Goal: Task Accomplishment & Management: Manage account settings

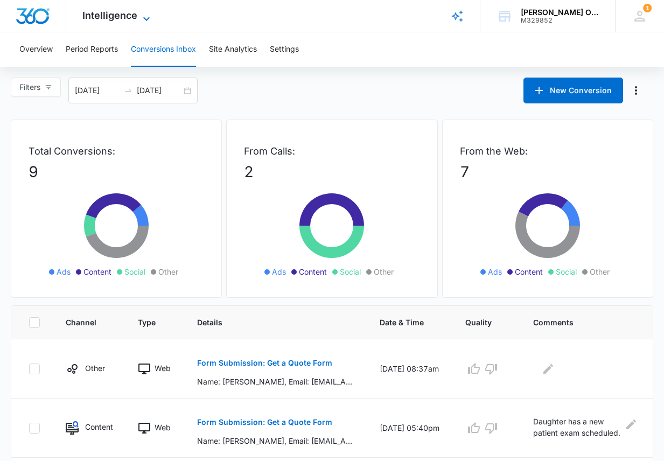
click at [104, 16] on span "Intelligence" at bounding box center [109, 15] width 55 height 11
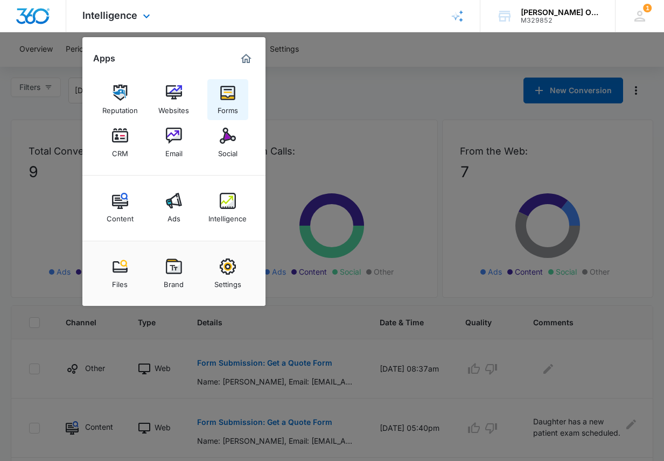
click at [232, 97] on img at bounding box center [228, 93] width 16 height 16
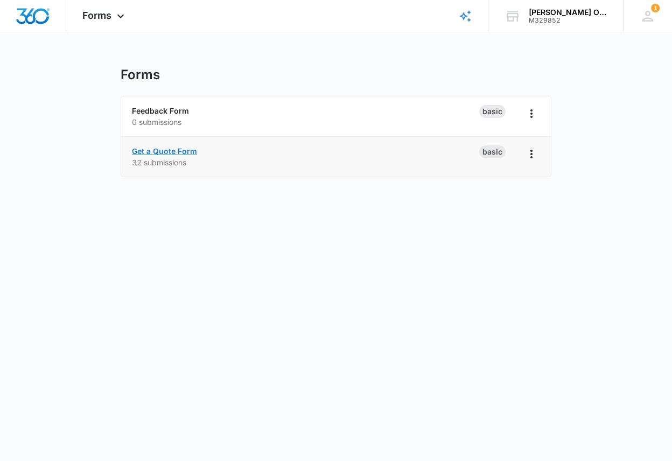
click at [183, 151] on link "Get a Quote Form" at bounding box center [164, 150] width 65 height 9
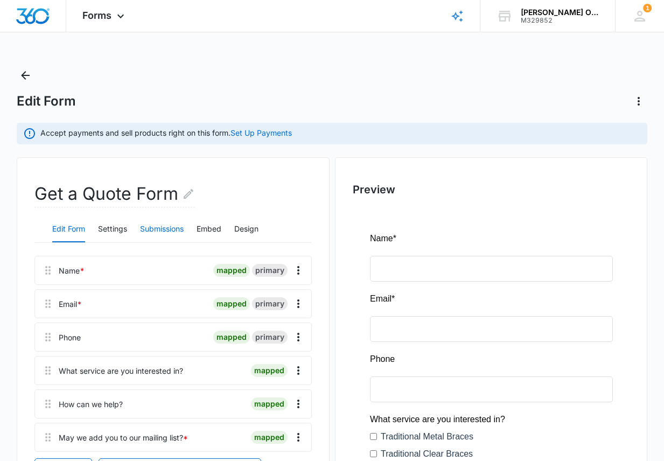
click at [164, 226] on button "Submissions" at bounding box center [162, 229] width 44 height 26
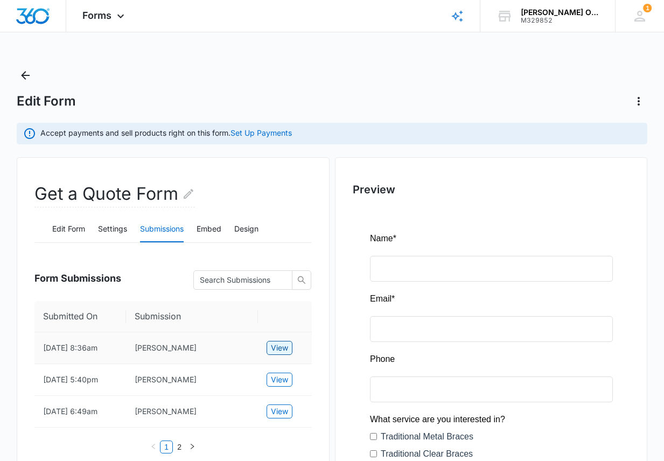
click at [271, 346] on span "View" at bounding box center [279, 348] width 17 height 12
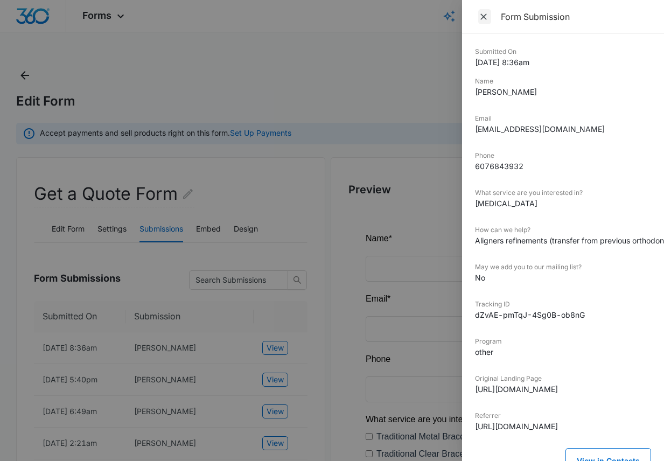
click at [480, 17] on icon "Close" at bounding box center [483, 16] width 11 height 11
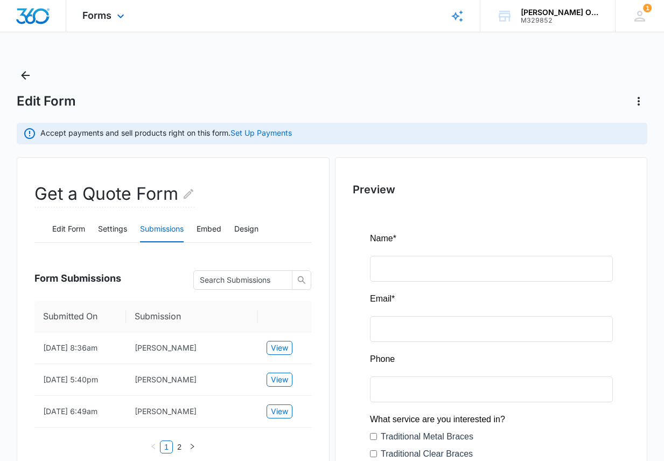
click at [38, 16] on img "Dashboard" at bounding box center [33, 16] width 34 height 16
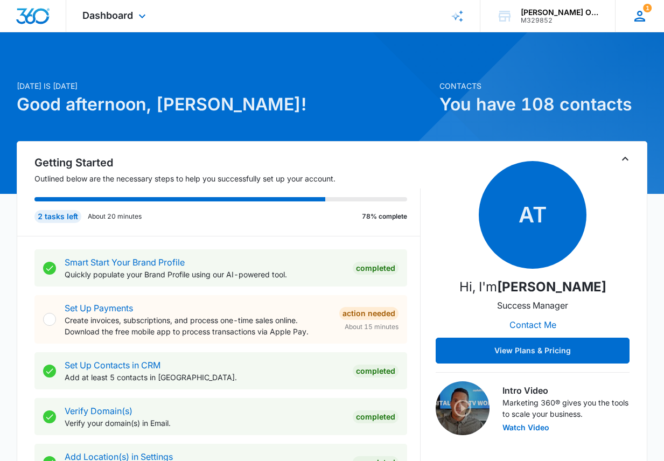
click at [640, 12] on icon at bounding box center [640, 16] width 16 height 16
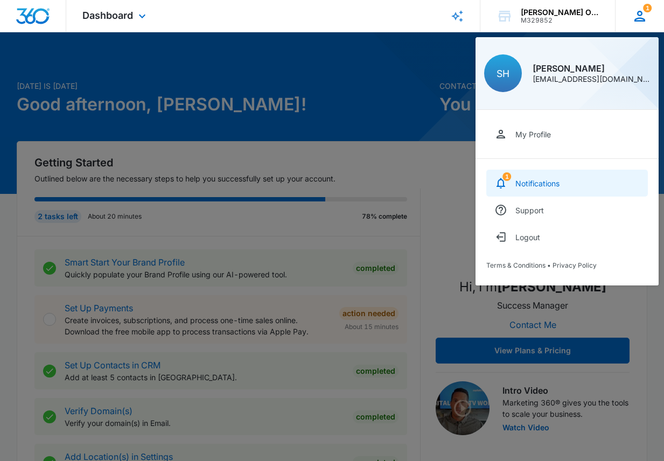
click at [526, 184] on div "Notifications" at bounding box center [537, 183] width 44 height 9
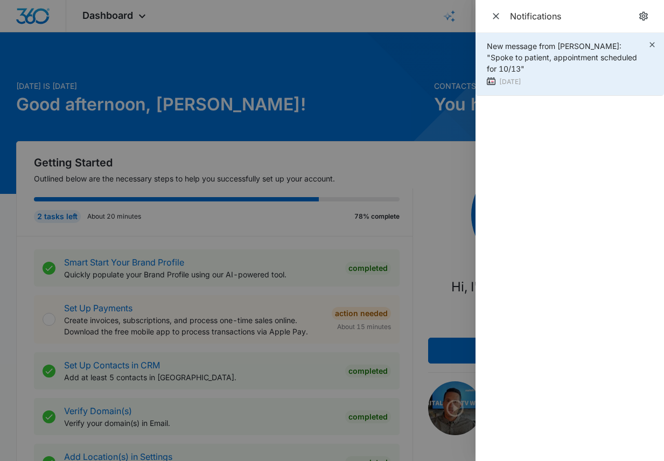
click at [569, 76] on div "[DATE]" at bounding box center [567, 81] width 161 height 11
click at [562, 57] on span "New message from [PERSON_NAME]: "Spoke to patient, appointment scheduled for 10…" at bounding box center [562, 57] width 150 height 32
click at [490, 77] on img at bounding box center [491, 81] width 9 height 9
click at [540, 54] on span "New message from [PERSON_NAME]: "Spoke to patient, appointment scheduled for 10…" at bounding box center [562, 57] width 150 height 32
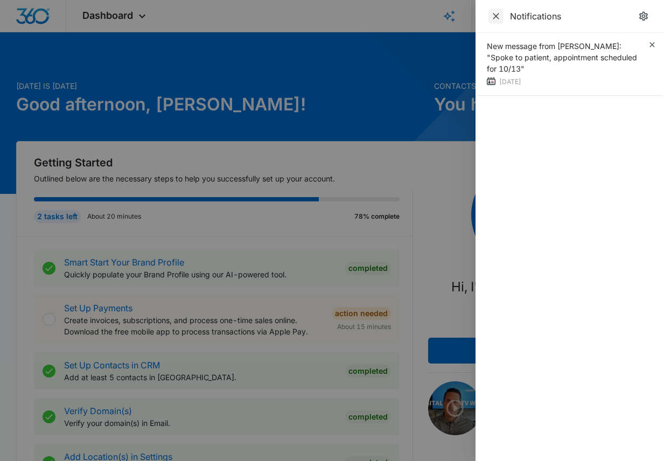
click at [495, 17] on icon "Close" at bounding box center [496, 16] width 6 height 6
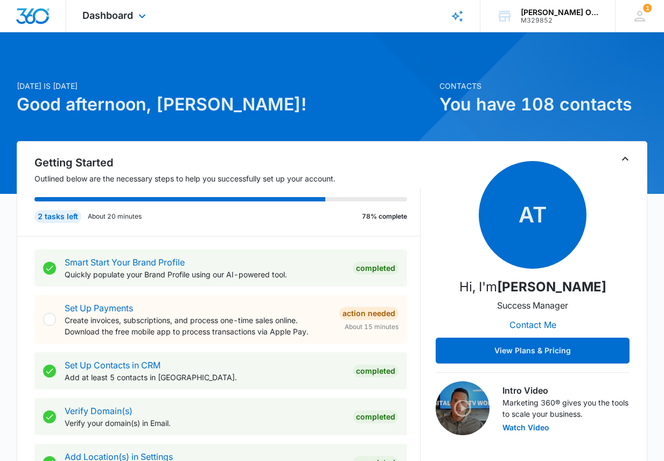
click at [134, 15] on div "Dashboard Apps Reputation Websites Forms CRM Email Social Content Ads Intellige…" at bounding box center [115, 16] width 99 height 32
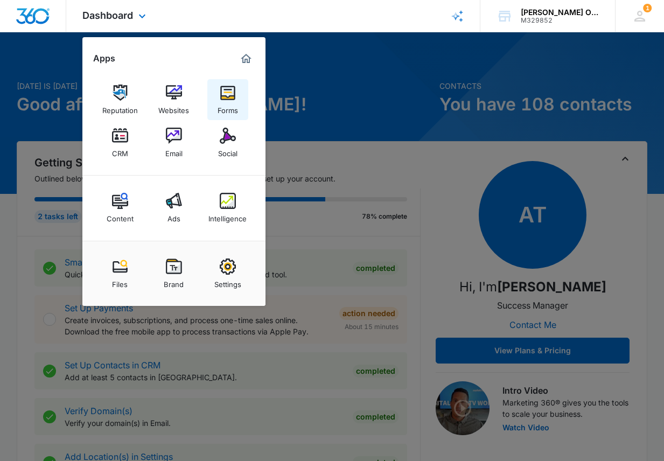
click at [225, 95] on img at bounding box center [228, 93] width 16 height 16
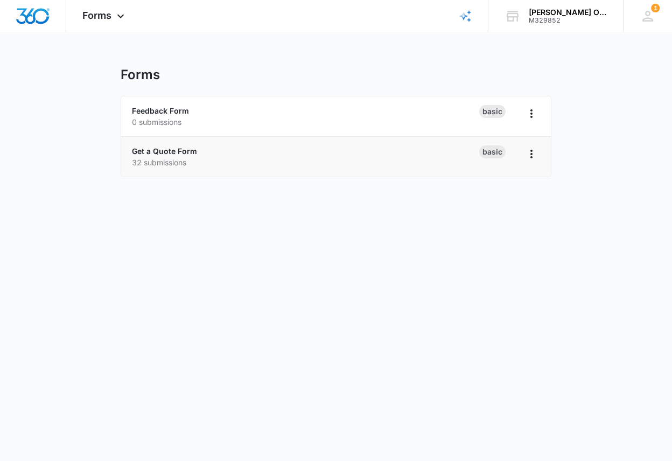
click at [177, 143] on li "Get a Quote Form 32 submissions Basic" at bounding box center [336, 157] width 430 height 40
click at [176, 149] on link "Get a Quote Form" at bounding box center [164, 150] width 65 height 9
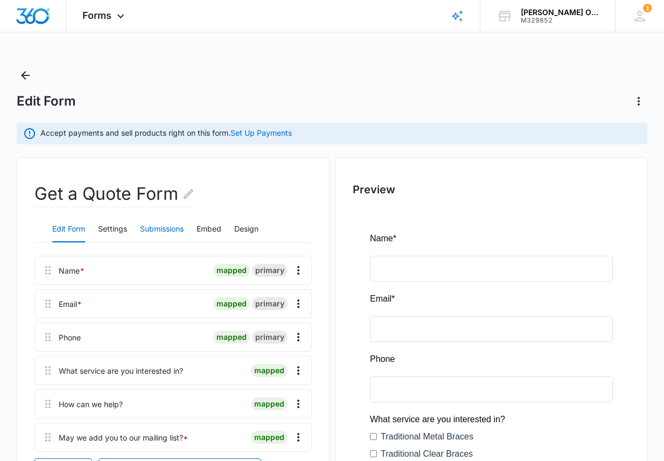
click at [166, 228] on button "Submissions" at bounding box center [162, 229] width 44 height 26
